Goal: Task Accomplishment & Management: Use online tool/utility

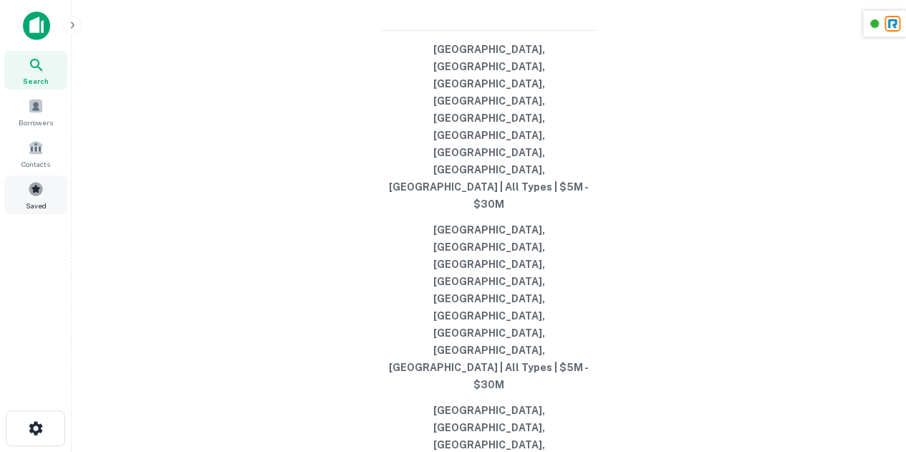
click at [34, 187] on span at bounding box center [36, 189] width 16 height 16
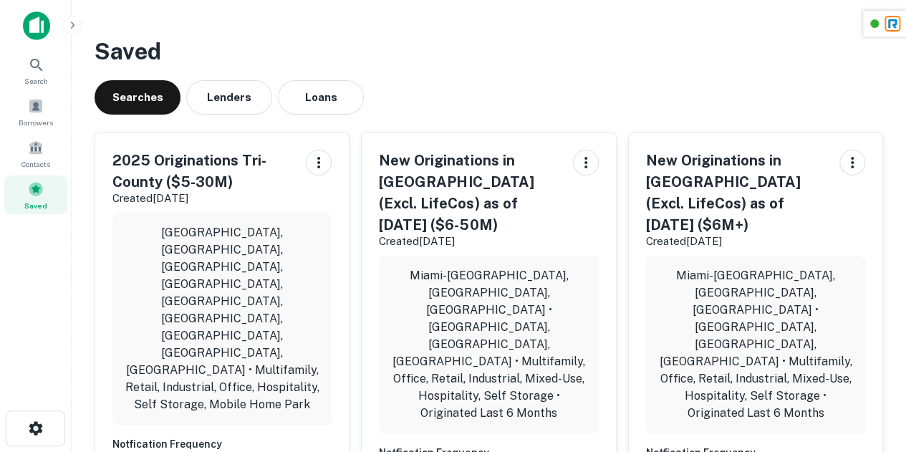
scroll to position [75, 0]
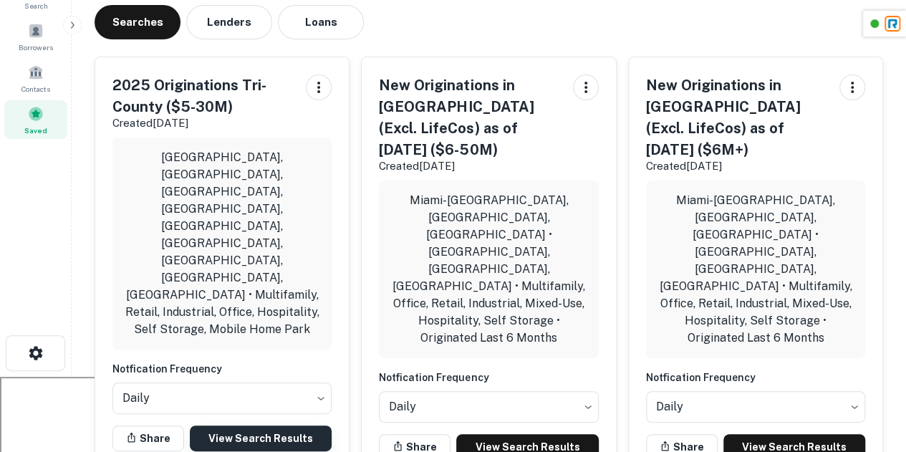
click at [241, 425] on link "View Search Results" at bounding box center [261, 438] width 142 height 26
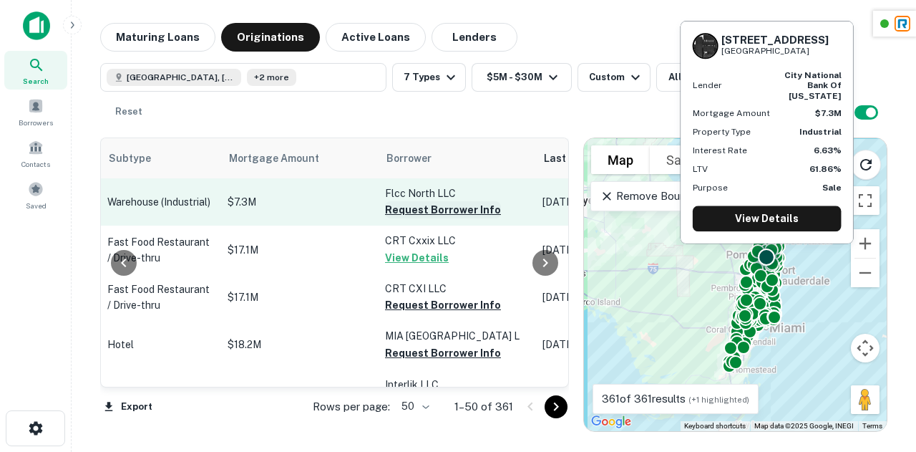
scroll to position [0, 737]
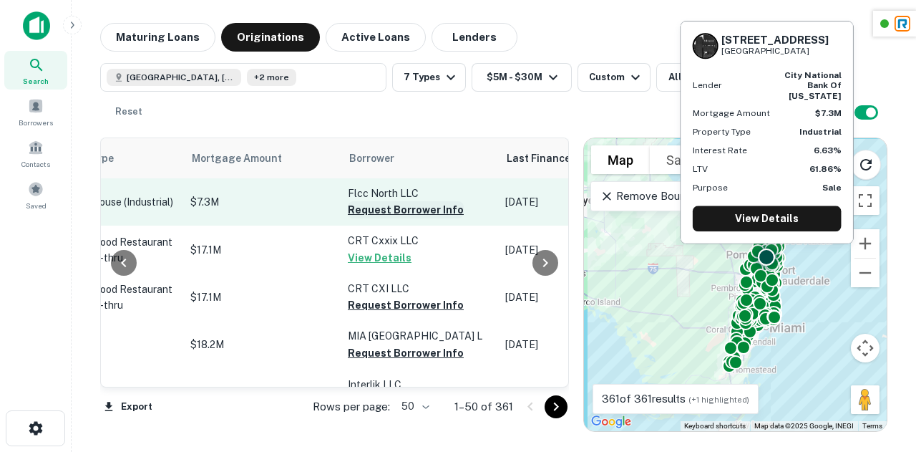
click at [395, 218] on button "Request Borrower Info" at bounding box center [406, 209] width 116 height 17
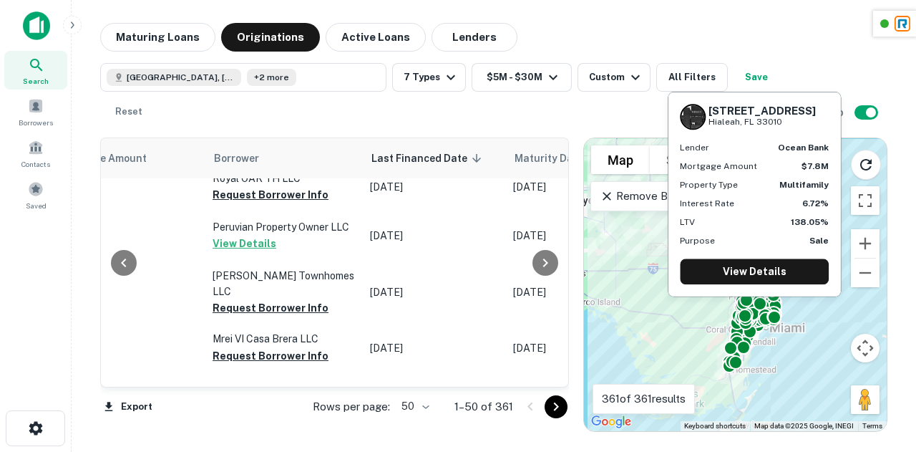
scroll to position [1410, 871]
click at [248, 156] on button "Request Borrower Info" at bounding box center [271, 147] width 116 height 17
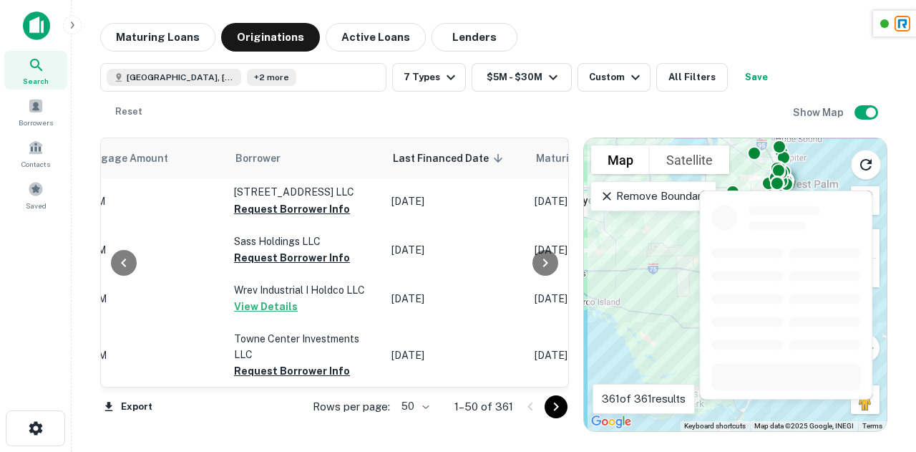
scroll to position [2557, 850]
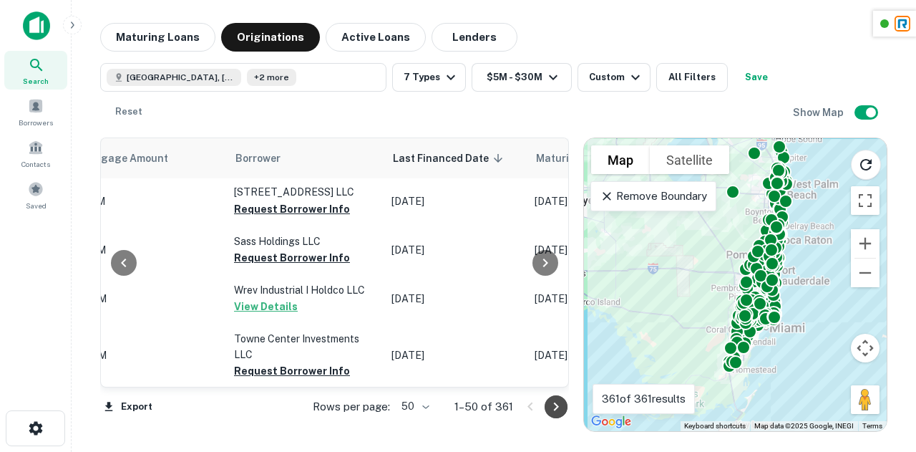
click at [561, 414] on icon "Go to next page" at bounding box center [556, 406] width 17 height 17
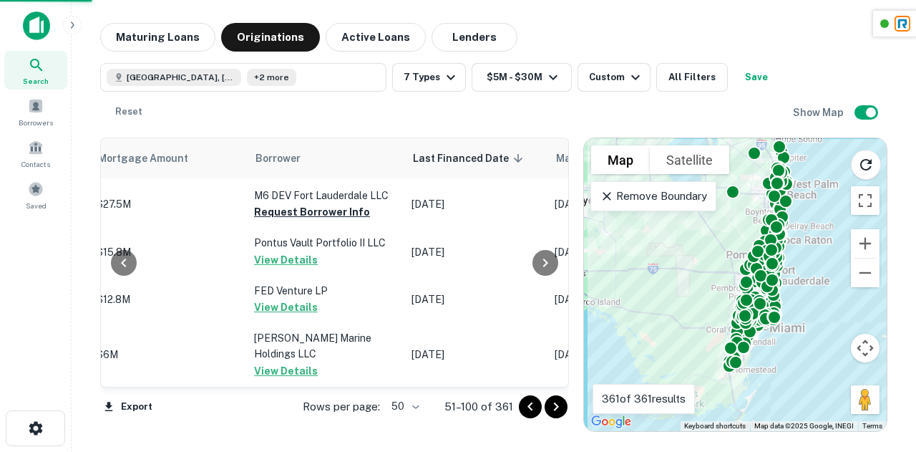
scroll to position [2513, 850]
drag, startPoint x: 561, startPoint y: 414, endPoint x: 553, endPoint y: 414, distance: 8.6
click at [551, 412] on icon "Go to next page" at bounding box center [556, 406] width 17 height 17
click at [553, 414] on icon "Go to next page" at bounding box center [556, 406] width 17 height 17
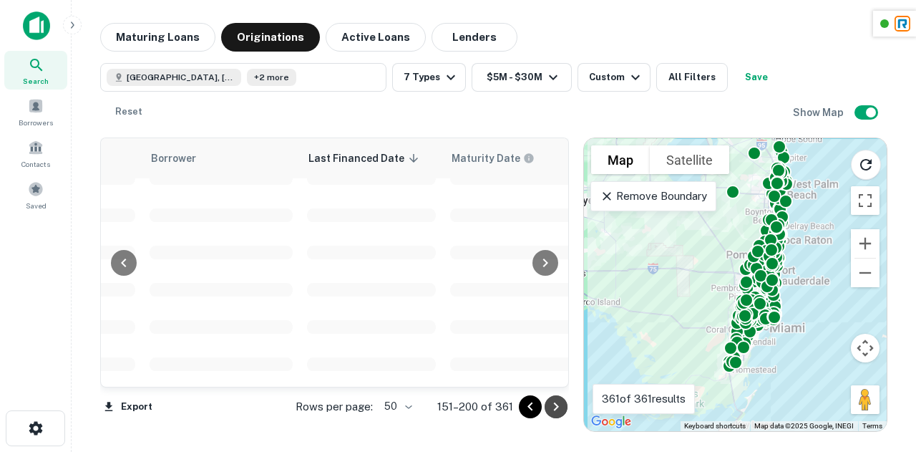
click at [553, 414] on icon "Go to next page" at bounding box center [556, 406] width 17 height 17
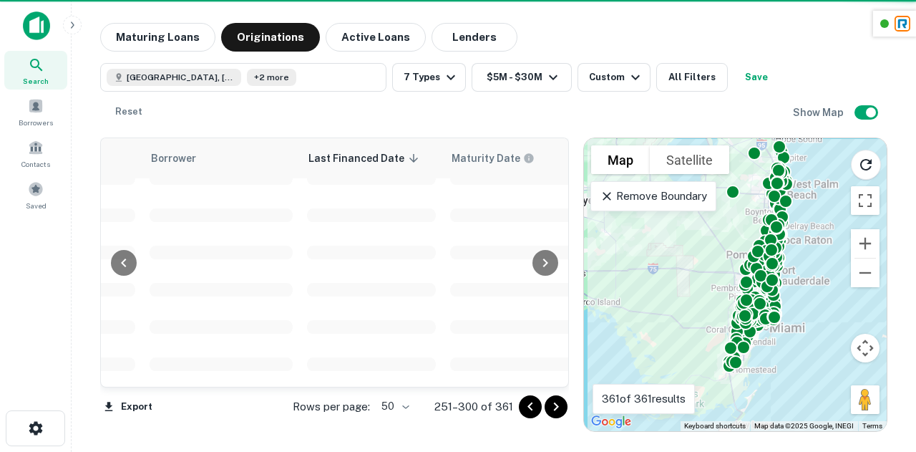
scroll to position [2557, 850]
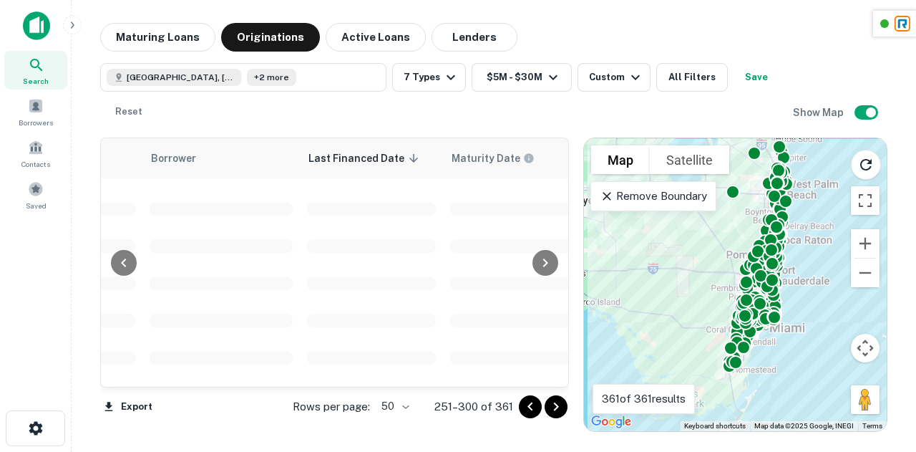
click at [553, 414] on icon "Go to next page" at bounding box center [556, 406] width 17 height 17
click at [555, 413] on icon "Go to next page" at bounding box center [556, 406] width 17 height 17
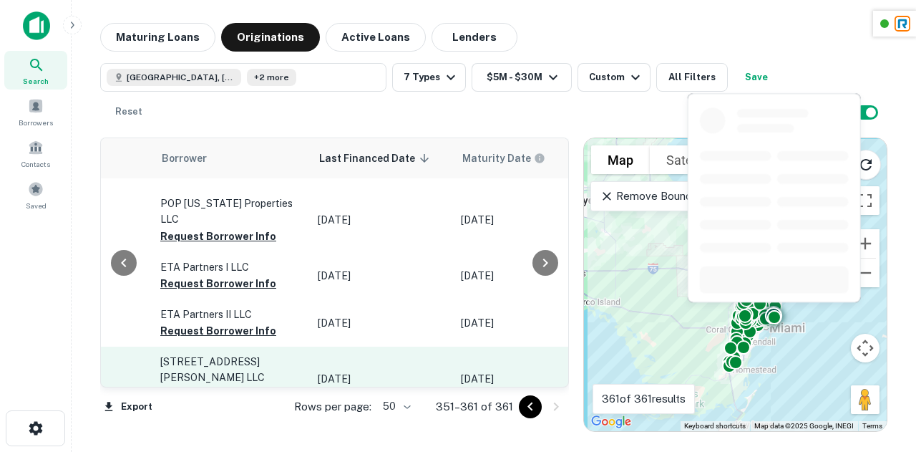
scroll to position [0, 850]
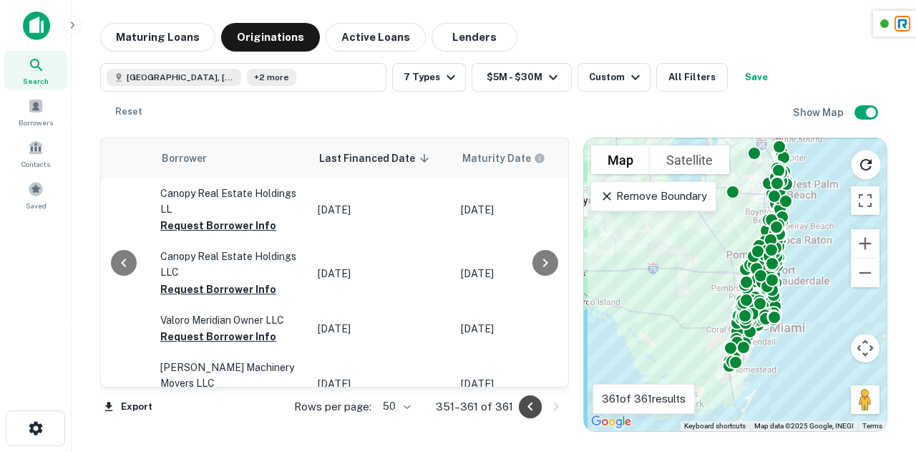
click at [535, 413] on icon "Go to previous page" at bounding box center [530, 406] width 17 height 17
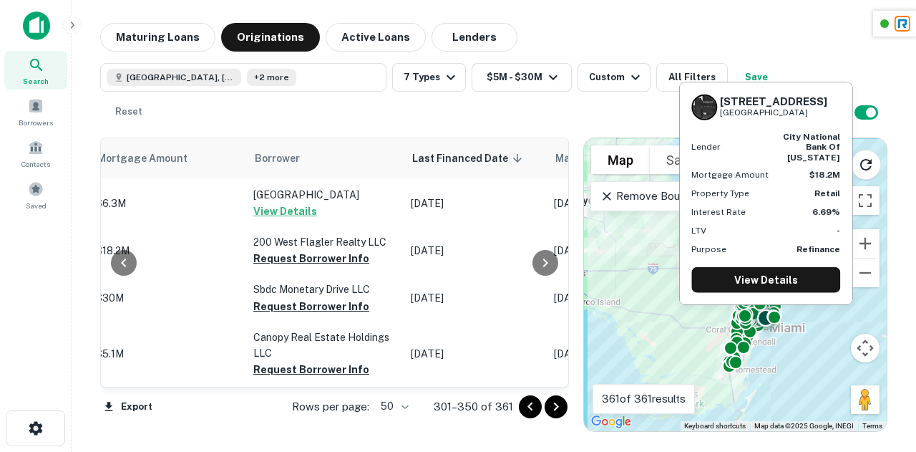
scroll to position [2300, 842]
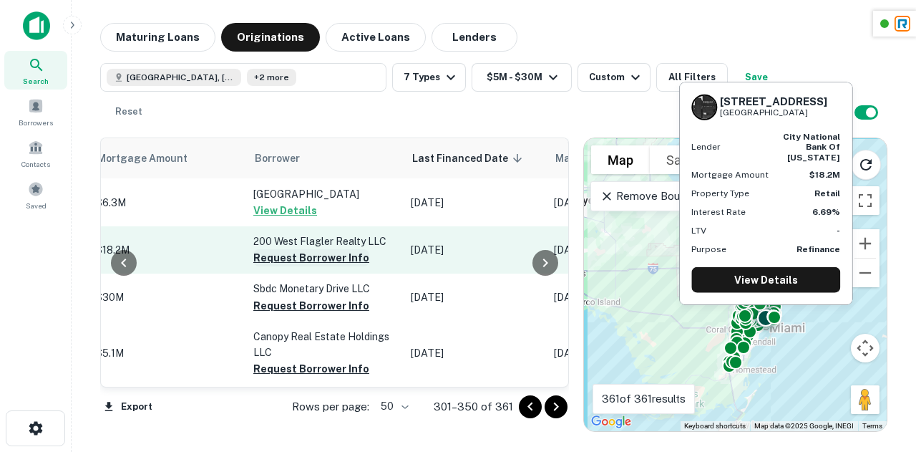
click at [296, 254] on button "Request Borrower Info" at bounding box center [311, 257] width 116 height 17
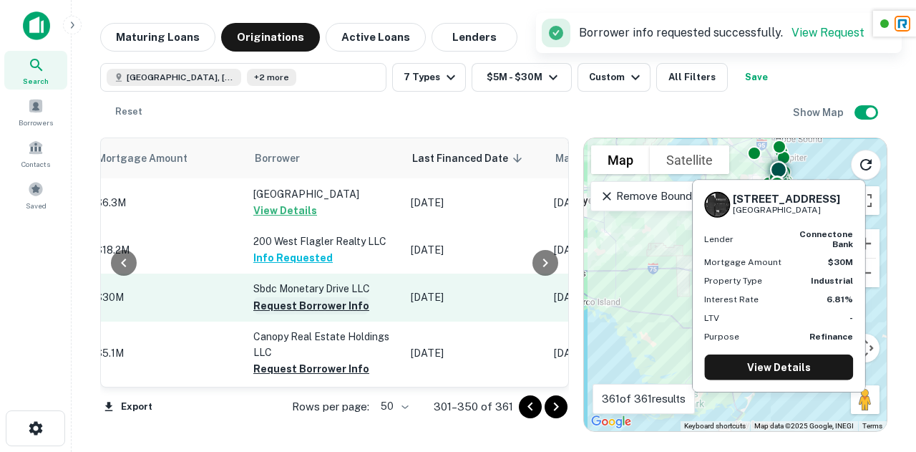
click at [291, 301] on button "Request Borrower Info" at bounding box center [311, 305] width 116 height 17
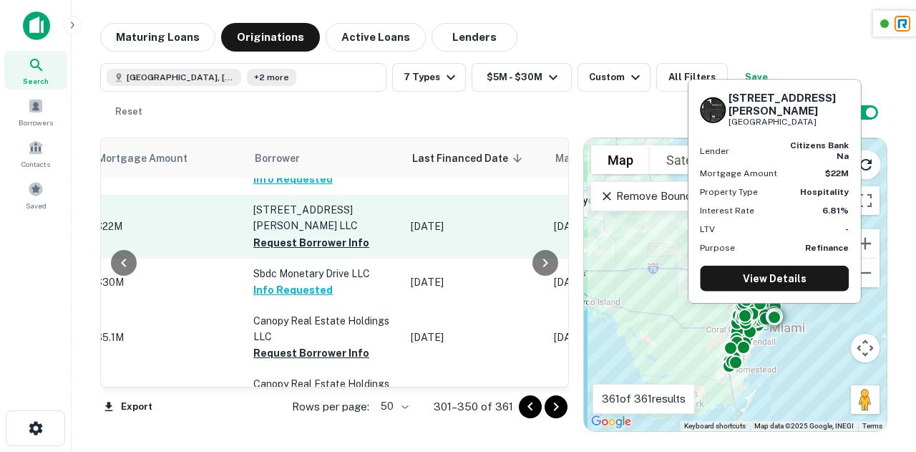
scroll to position [2380, 842]
click at [294, 233] on button "Request Borrower Info" at bounding box center [311, 241] width 116 height 17
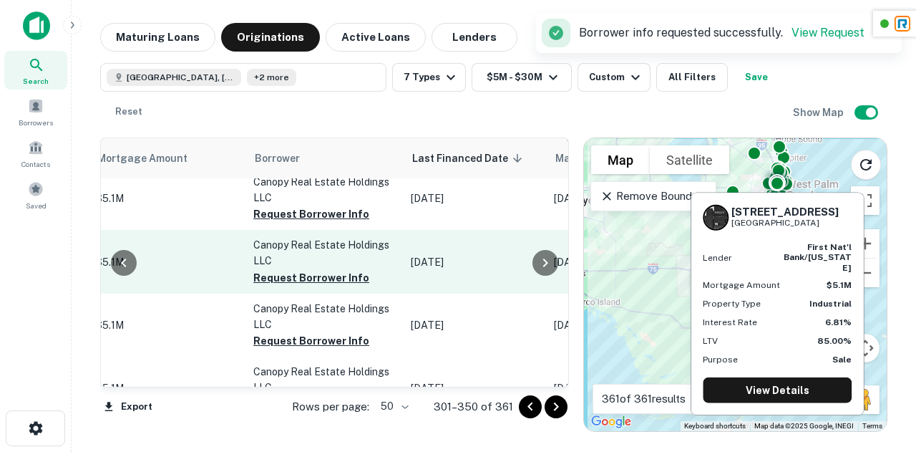
scroll to position [2520, 842]
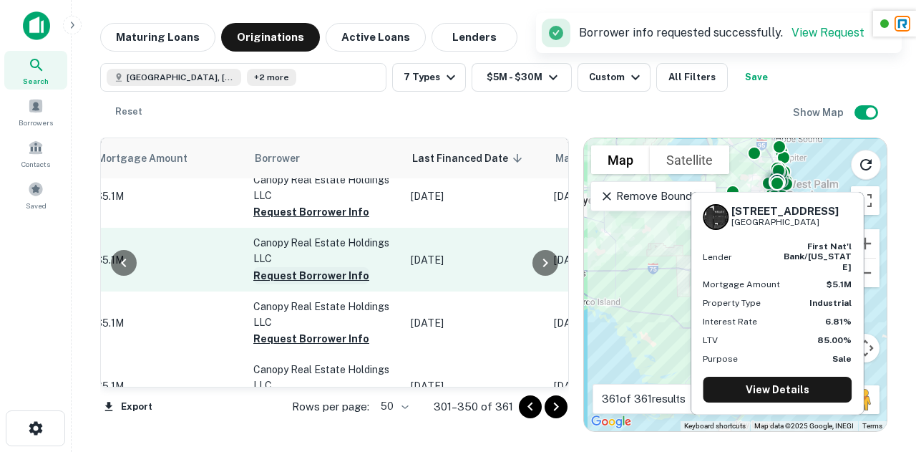
click at [284, 267] on button "Request Borrower Info" at bounding box center [311, 275] width 116 height 17
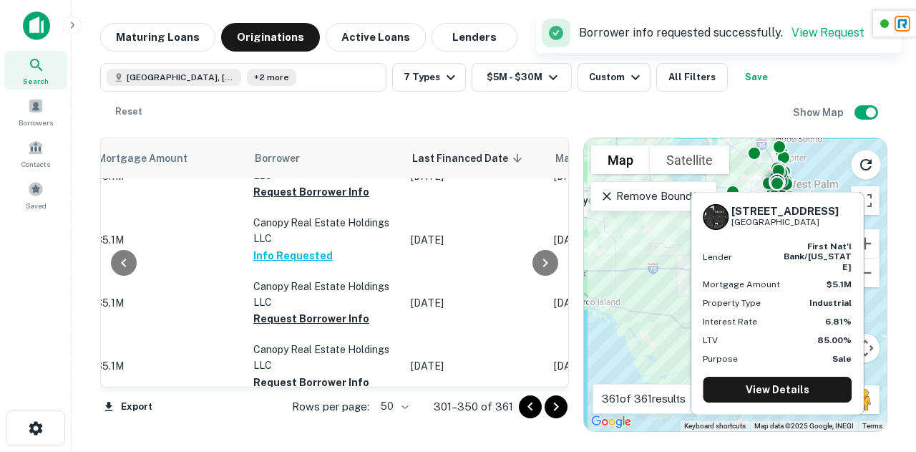
scroll to position [2540, 842]
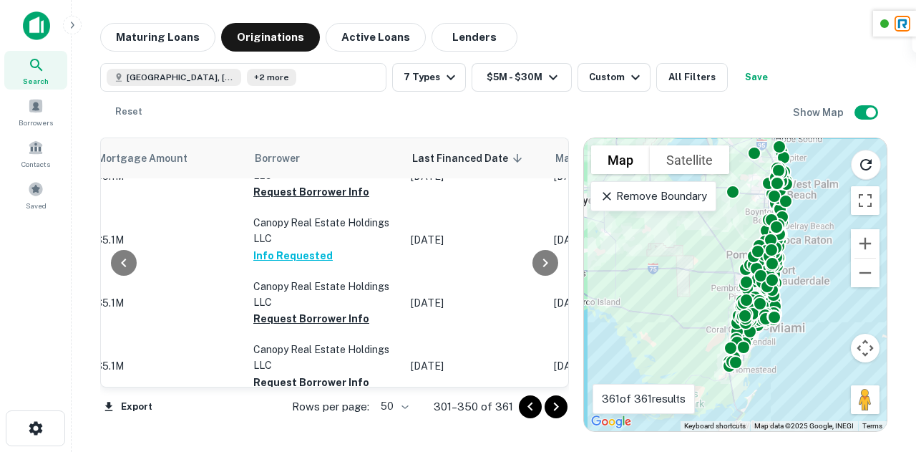
click at [554, 401] on icon "Go to next page" at bounding box center [556, 406] width 17 height 17
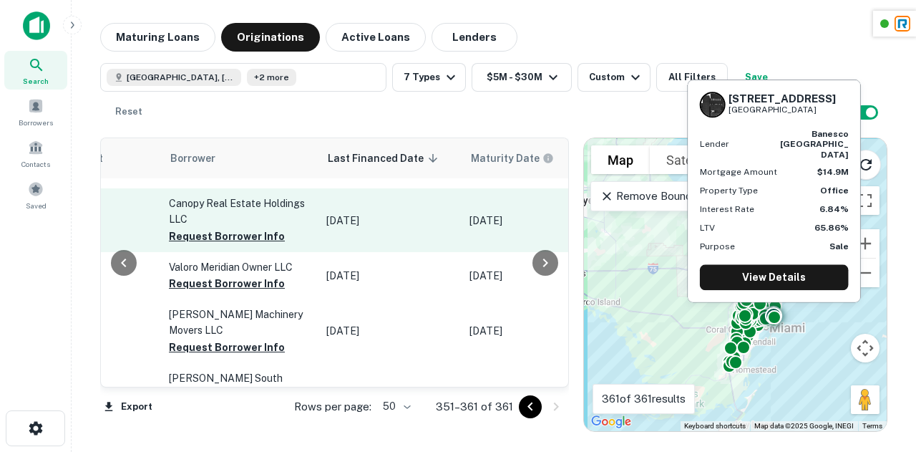
scroll to position [87, 842]
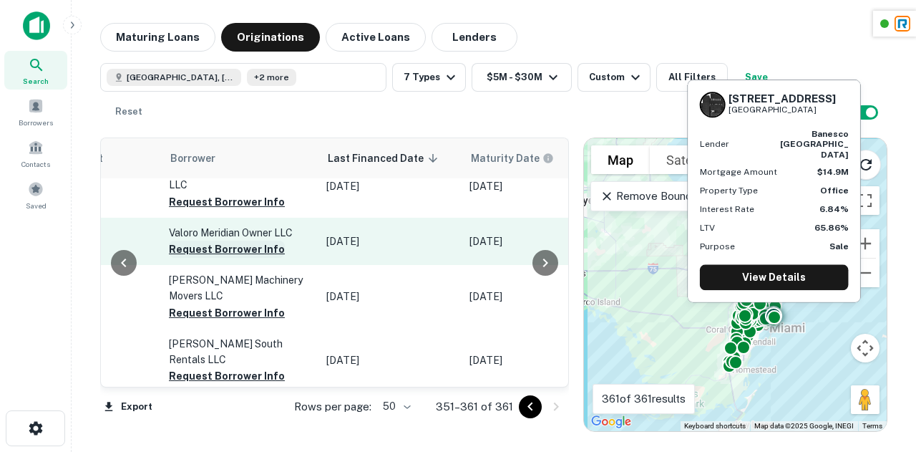
click at [226, 249] on button "Request Borrower Info" at bounding box center [227, 249] width 116 height 17
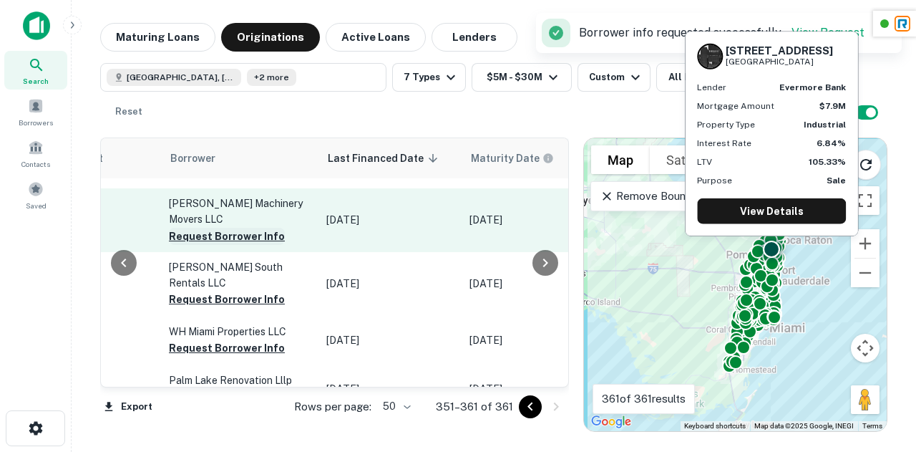
scroll to position [165, 842]
click at [205, 231] on button "Request Borrower Info" at bounding box center [227, 235] width 116 height 17
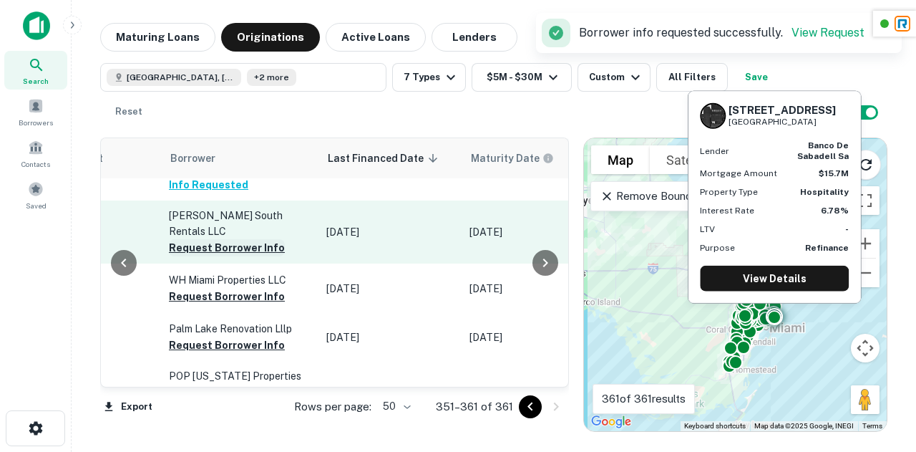
scroll to position [216, 842]
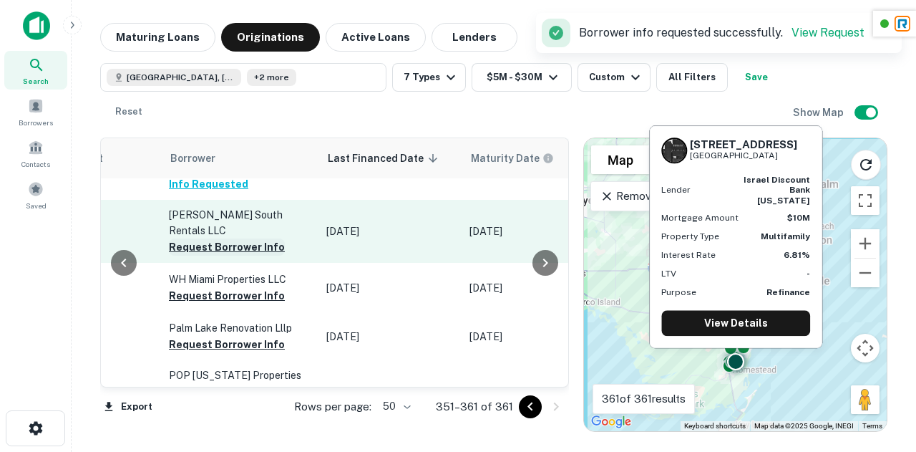
click at [228, 238] on button "Request Borrower Info" at bounding box center [227, 246] width 116 height 17
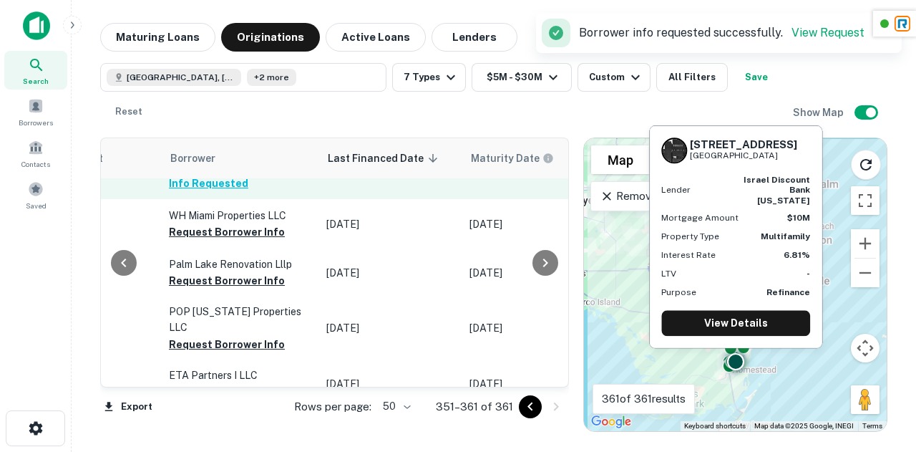
scroll to position [282, 842]
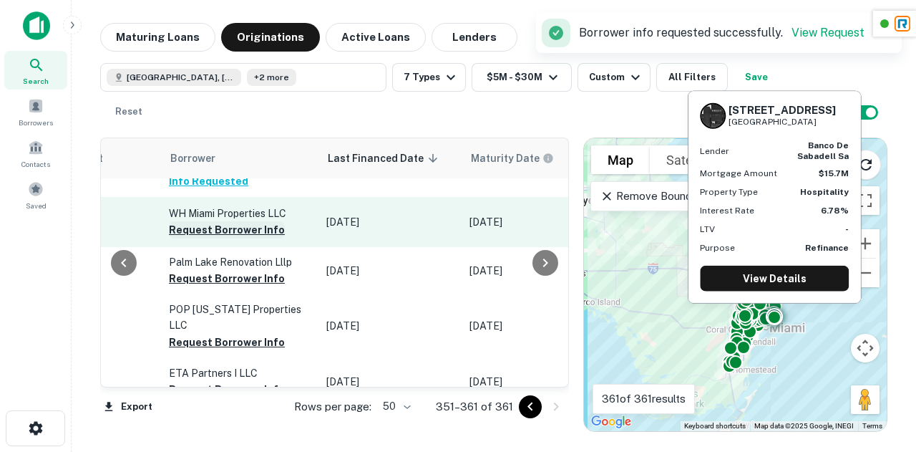
click at [253, 221] on button "Request Borrower Info" at bounding box center [227, 229] width 116 height 17
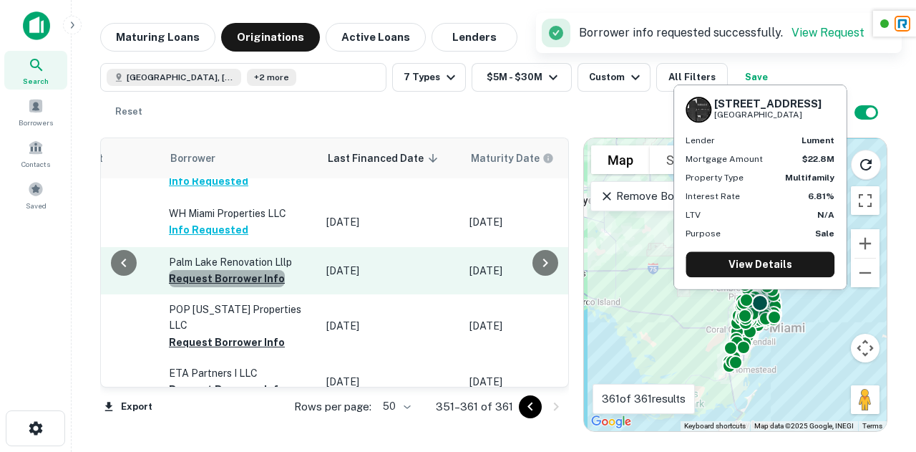
click at [242, 270] on button "Request Borrower Info" at bounding box center [227, 278] width 116 height 17
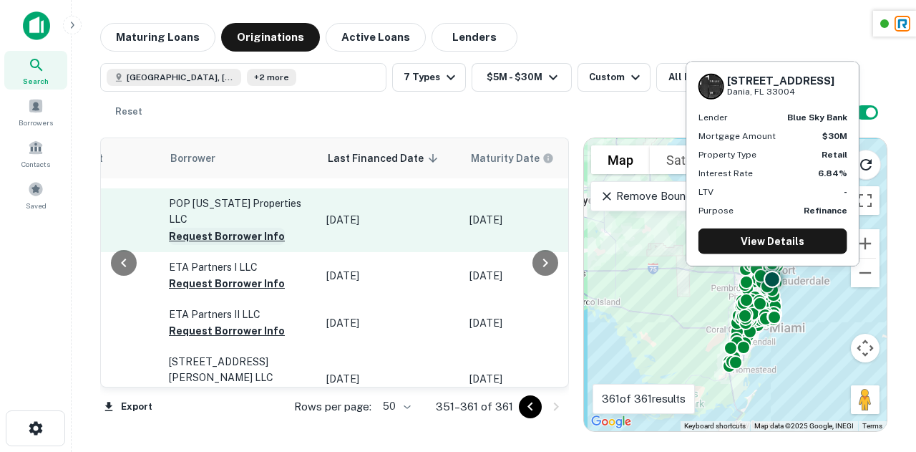
scroll to position [344, 842]
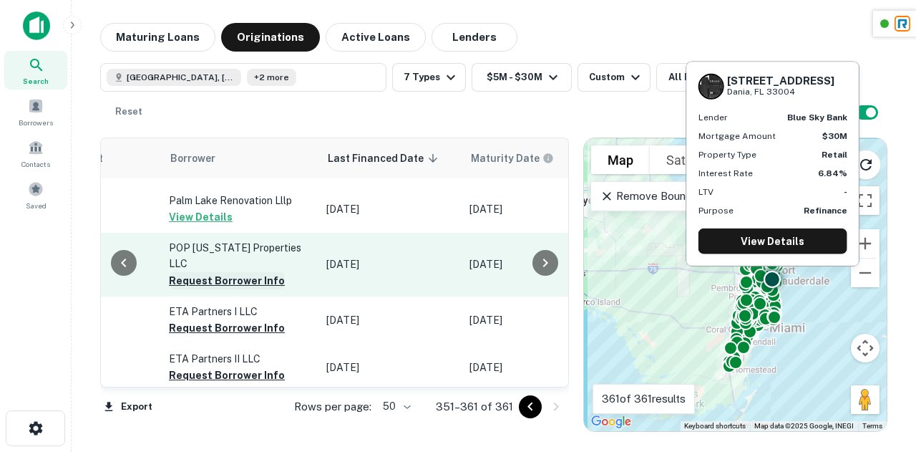
click at [236, 272] on button "Request Borrower Info" at bounding box center [227, 280] width 116 height 17
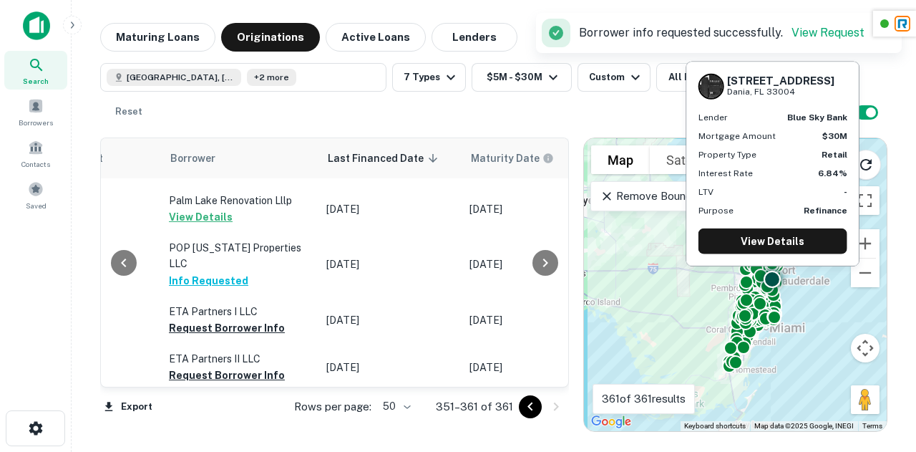
scroll to position [388, 842]
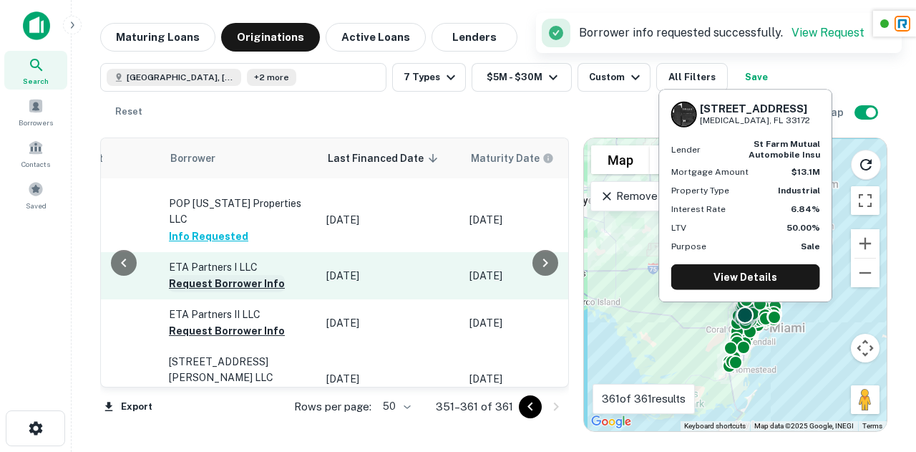
click at [219, 275] on button "Request Borrower Info" at bounding box center [227, 283] width 116 height 17
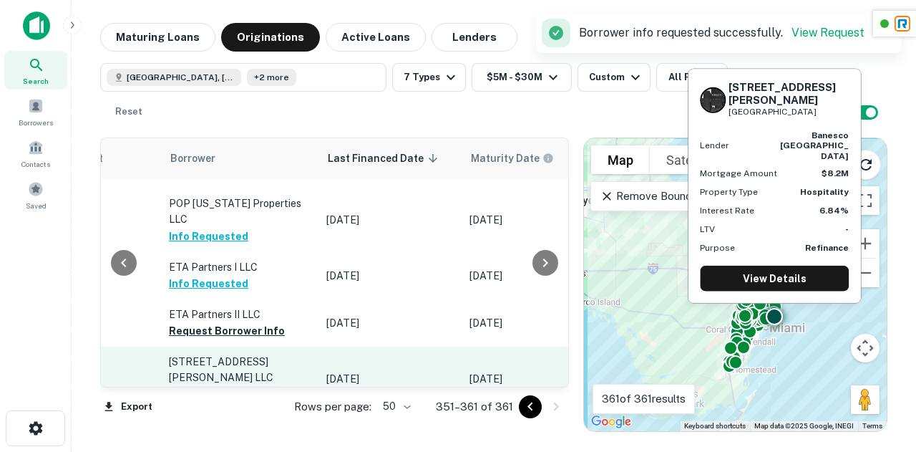
click at [223, 386] on button "Request Borrower Info" at bounding box center [227, 394] width 116 height 17
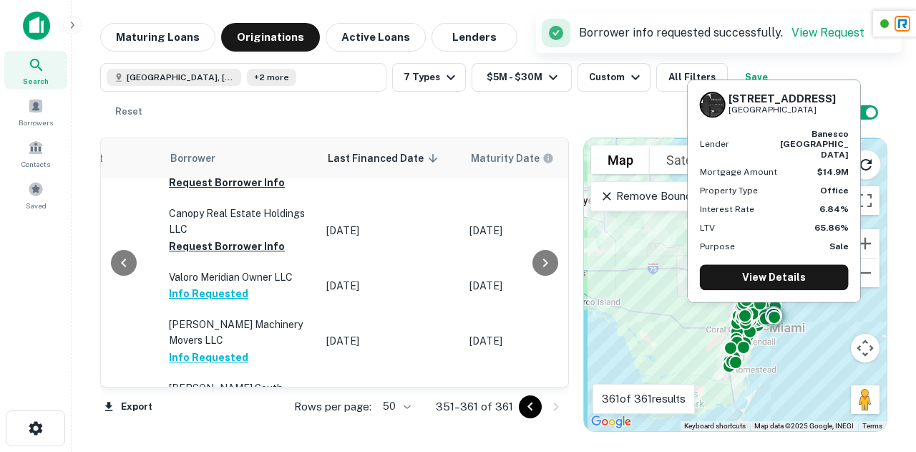
scroll to position [0, 842]
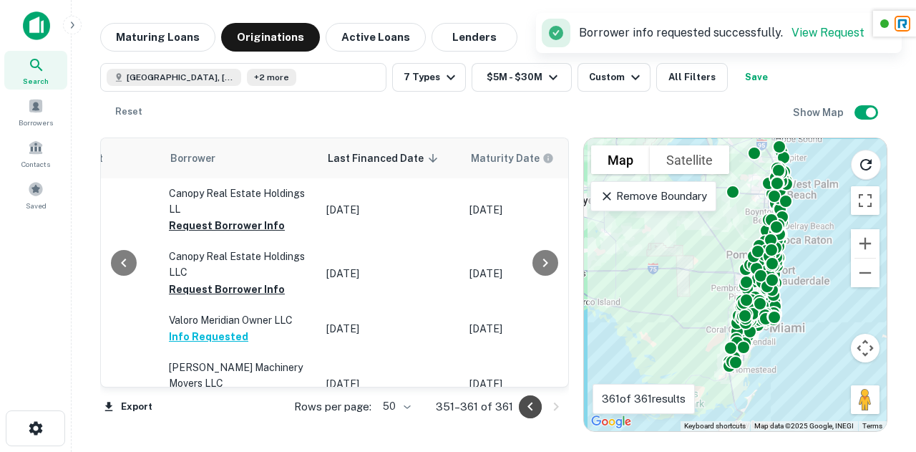
click at [527, 406] on icon "Go to previous page" at bounding box center [530, 406] width 17 height 17
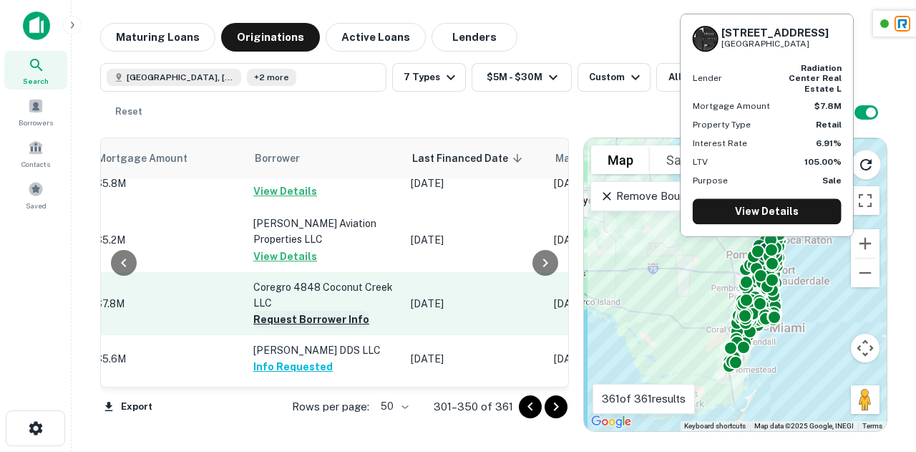
scroll to position [513, 842]
click at [271, 311] on button "Request Borrower Info" at bounding box center [311, 319] width 116 height 17
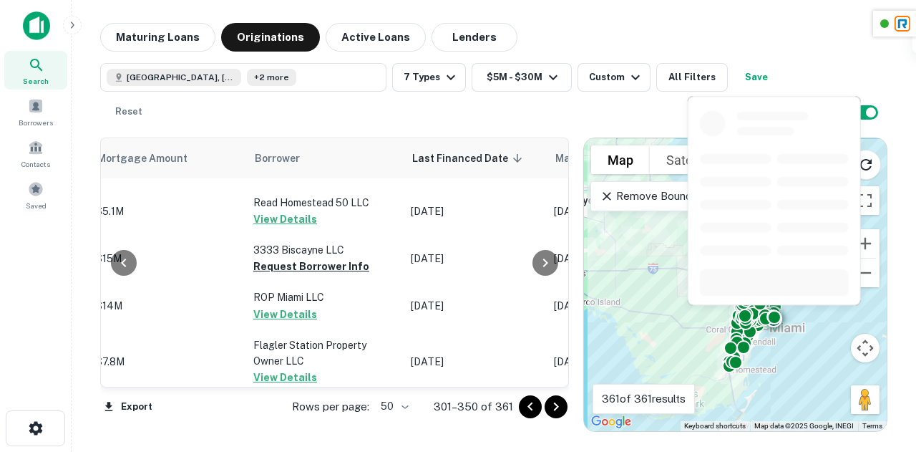
scroll to position [1392, 842]
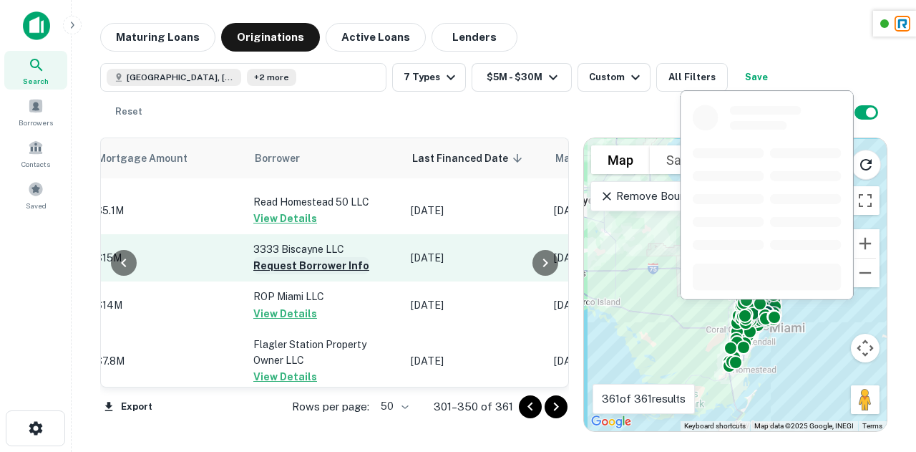
click at [269, 257] on button "Request Borrower Info" at bounding box center [311, 265] width 116 height 17
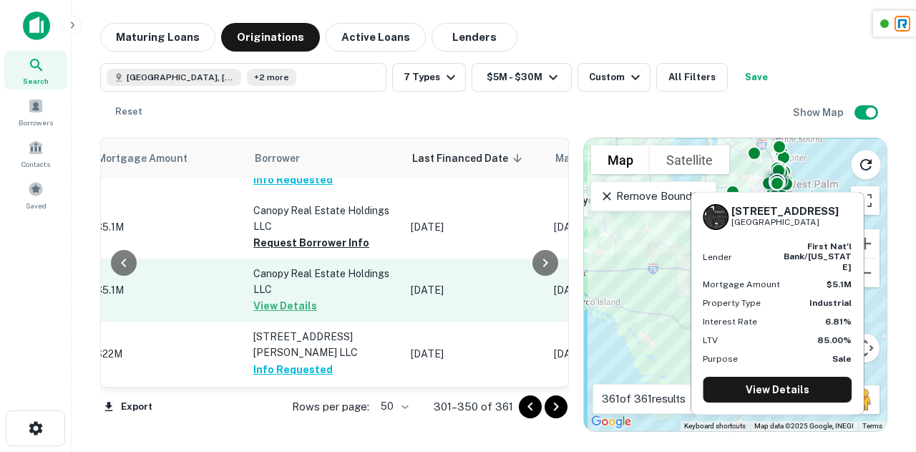
scroll to position [2540, 842]
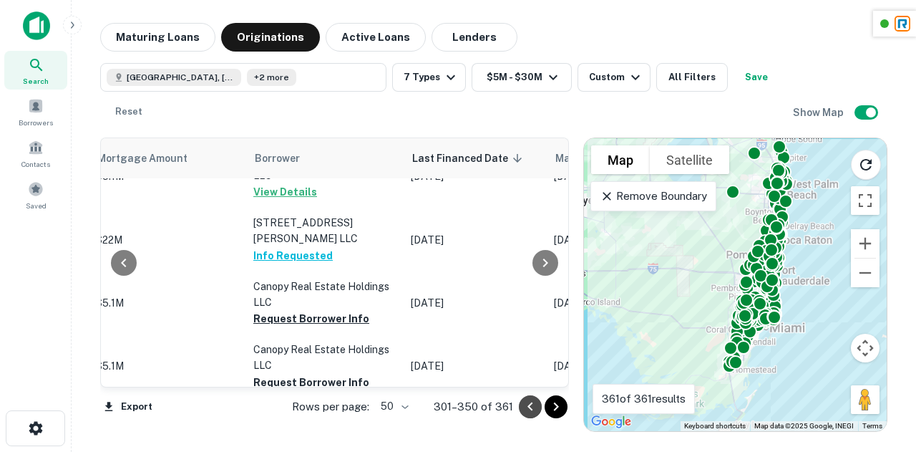
click at [534, 407] on icon "Go to previous page" at bounding box center [530, 406] width 17 height 17
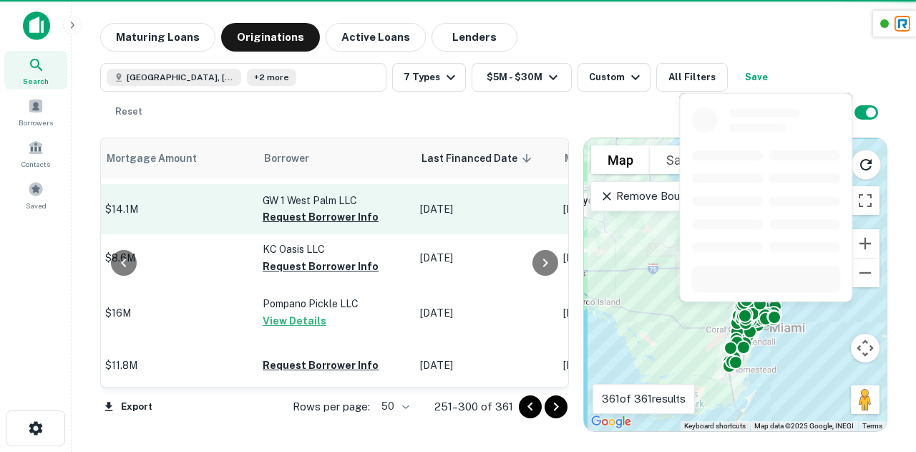
scroll to position [2219, 842]
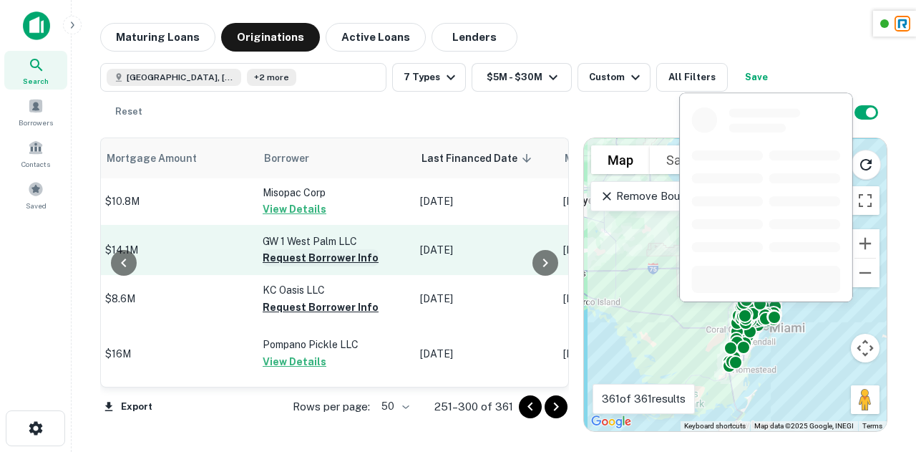
click at [273, 266] on button "Request Borrower Info" at bounding box center [321, 257] width 116 height 17
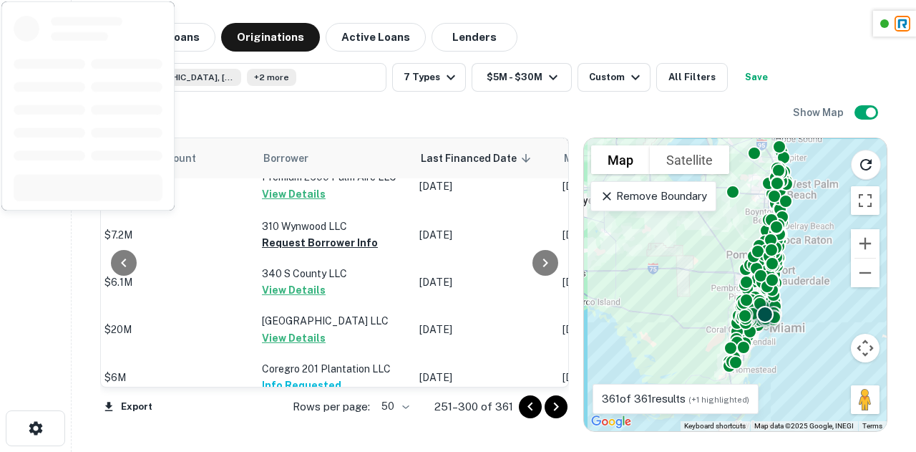
scroll to position [758, 843]
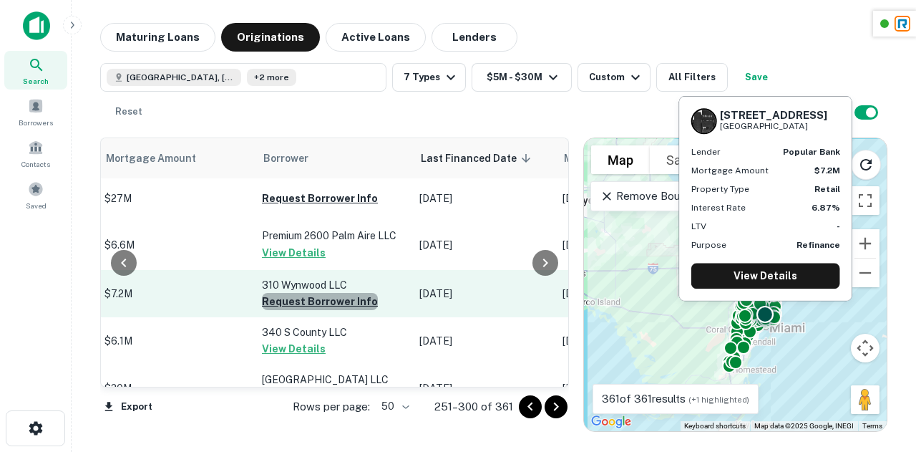
click at [296, 308] on button "Request Borrower Info" at bounding box center [320, 301] width 116 height 17
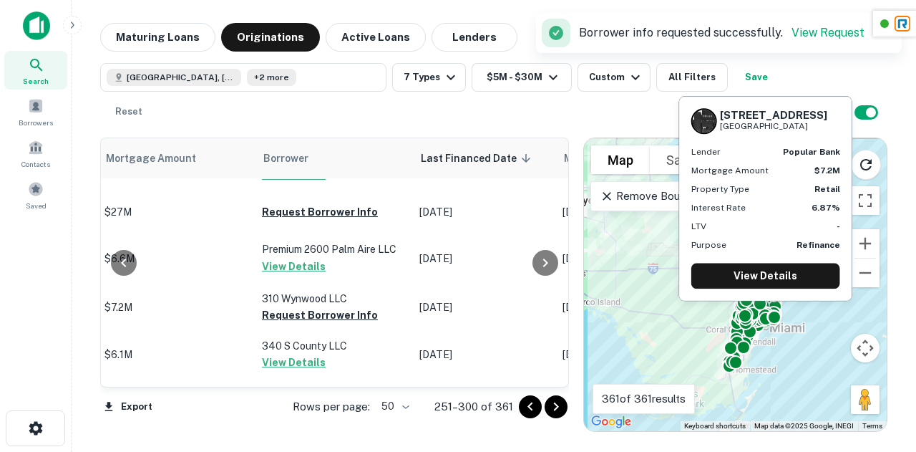
scroll to position [742, 843]
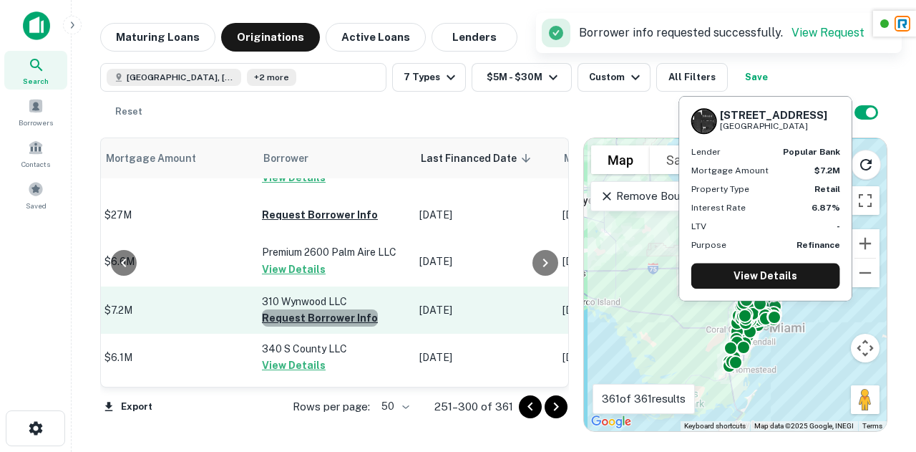
click at [308, 324] on button "Request Borrower Info" at bounding box center [320, 317] width 116 height 17
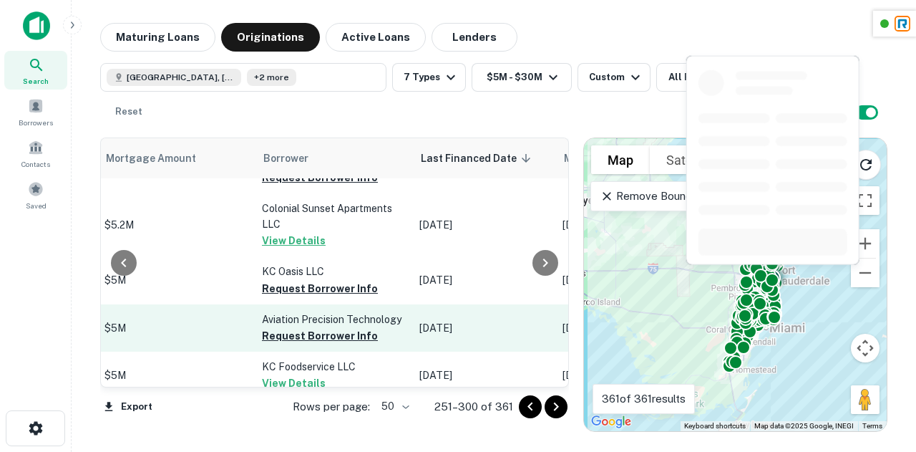
scroll to position [79, 843]
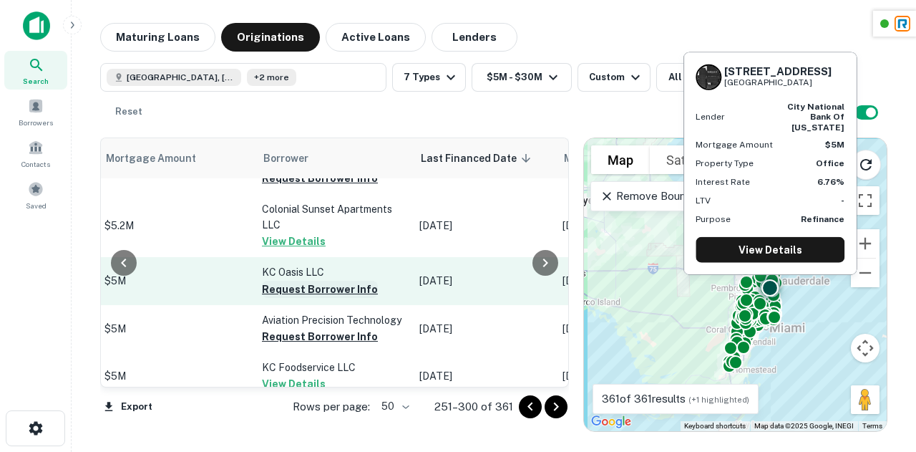
click at [281, 294] on button "Request Borrower Info" at bounding box center [320, 289] width 116 height 17
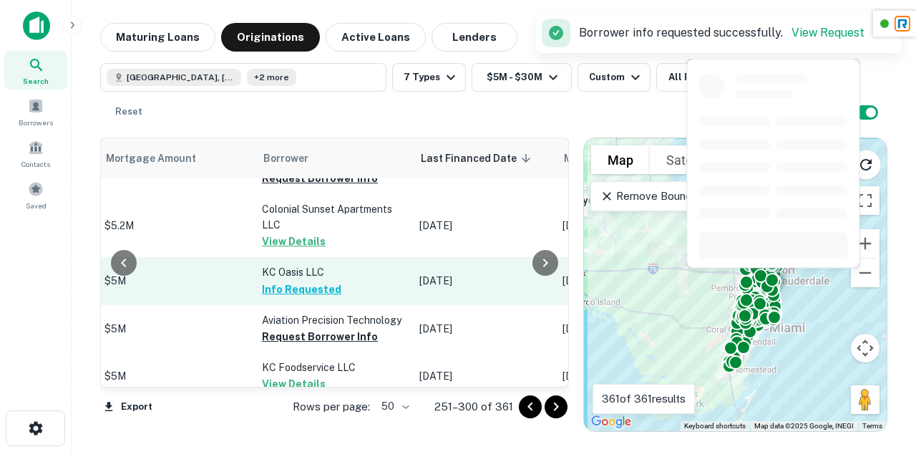
scroll to position [0, 843]
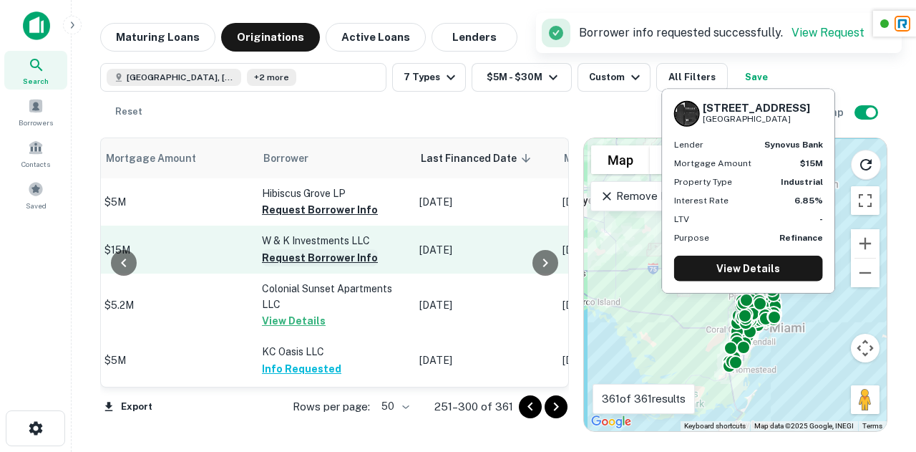
click at [287, 259] on button "Request Borrower Info" at bounding box center [320, 257] width 116 height 17
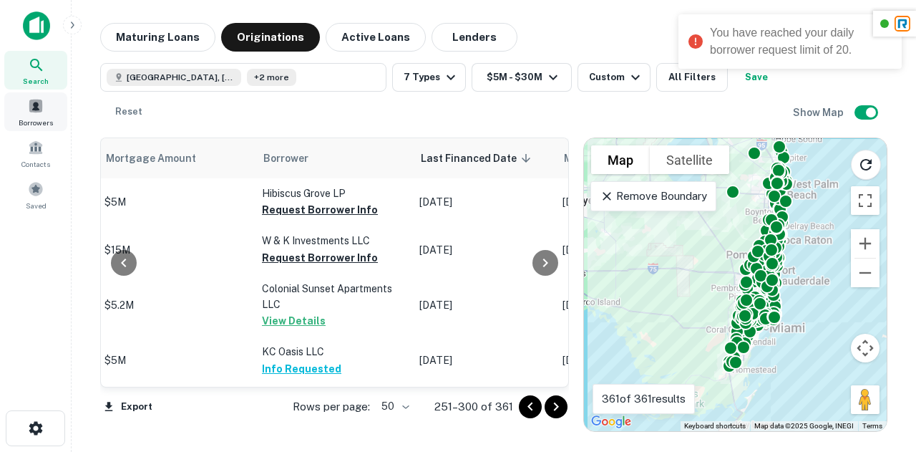
click at [34, 98] on span at bounding box center [36, 106] width 16 height 16
